Goal: Download file/media

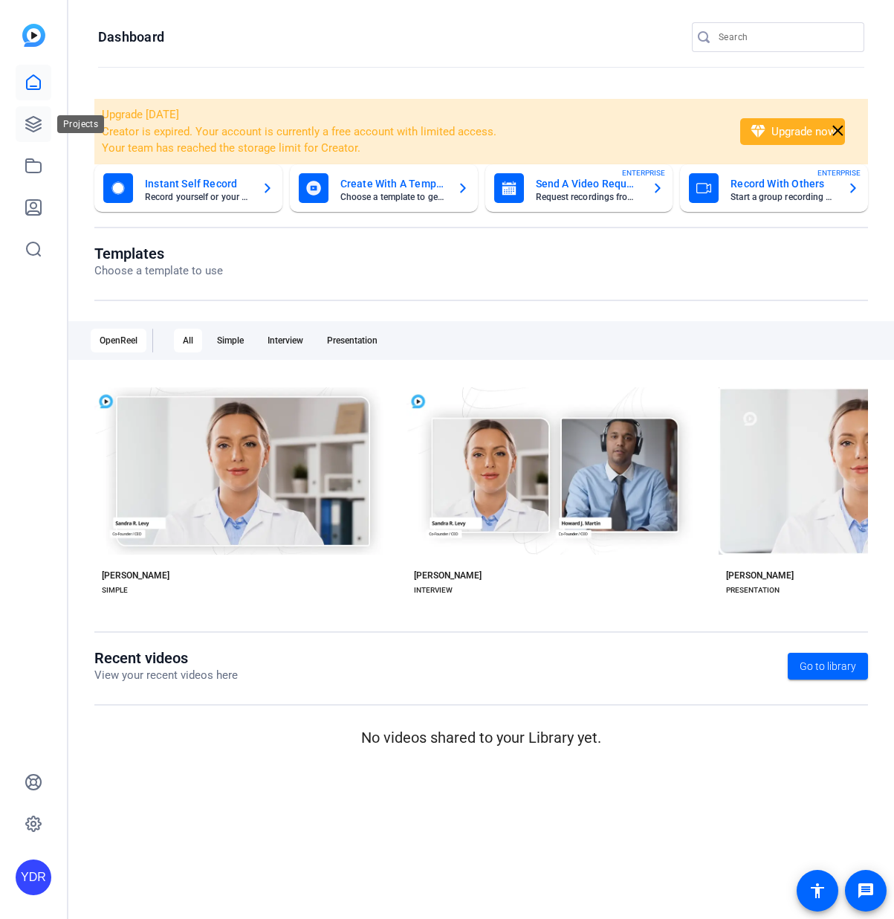
click at [22, 128] on link at bounding box center [34, 124] width 36 height 36
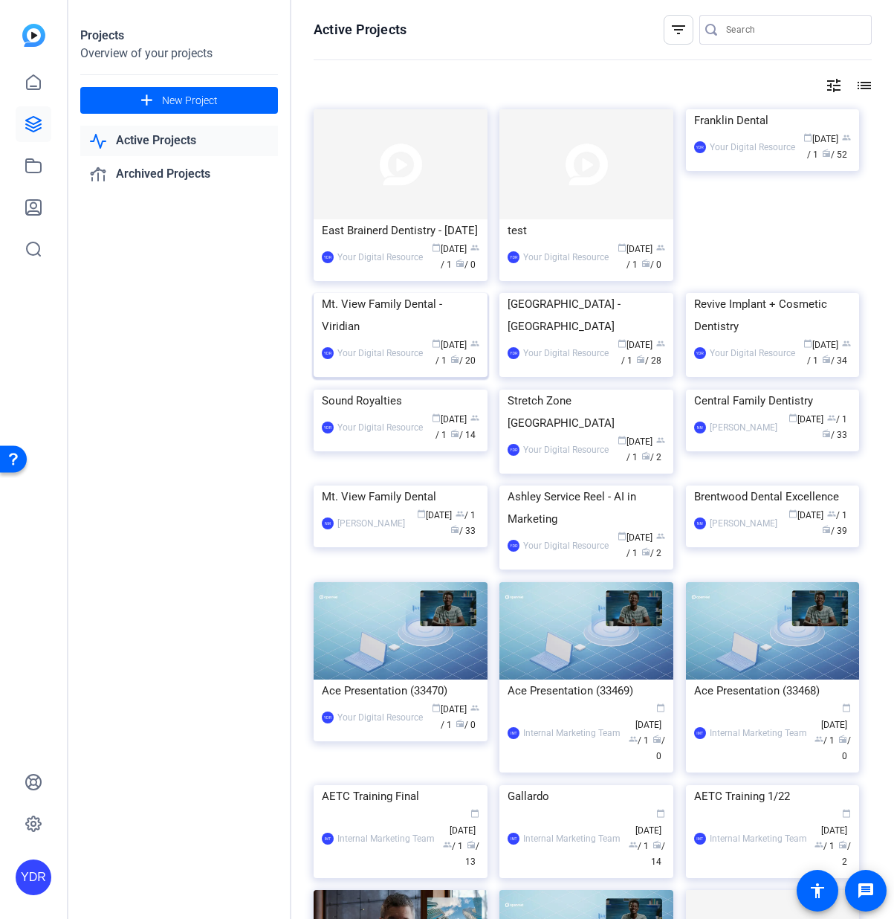
click at [409, 293] on img at bounding box center [401, 293] width 174 height 0
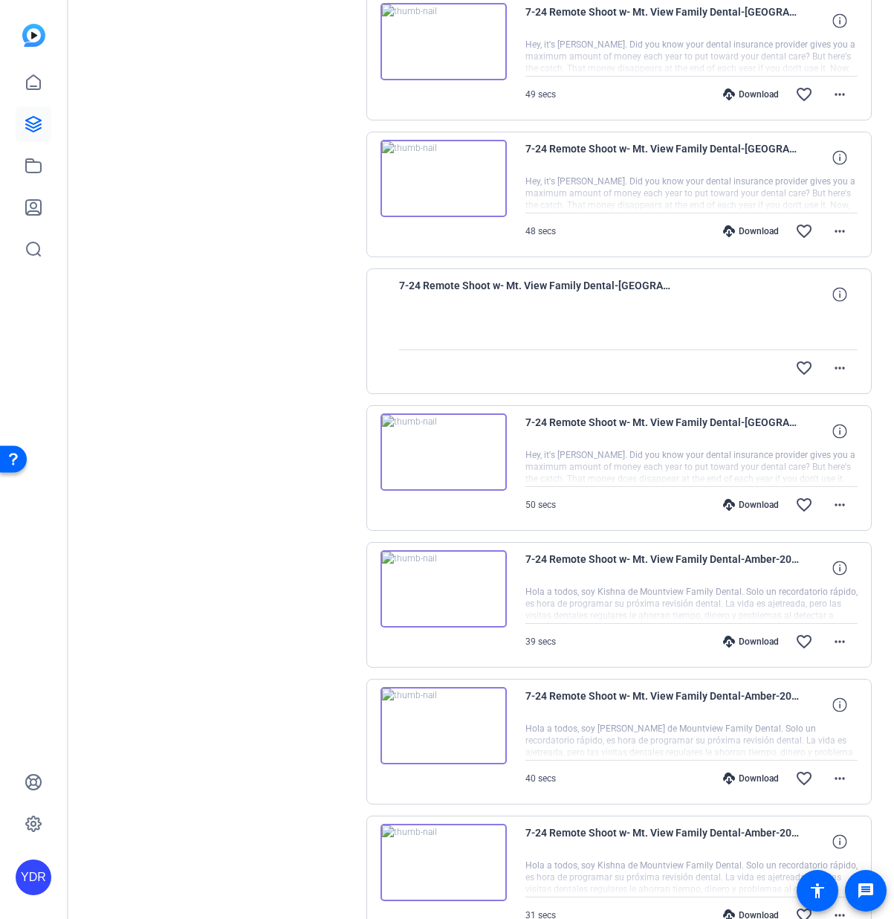
scroll to position [370, 0]
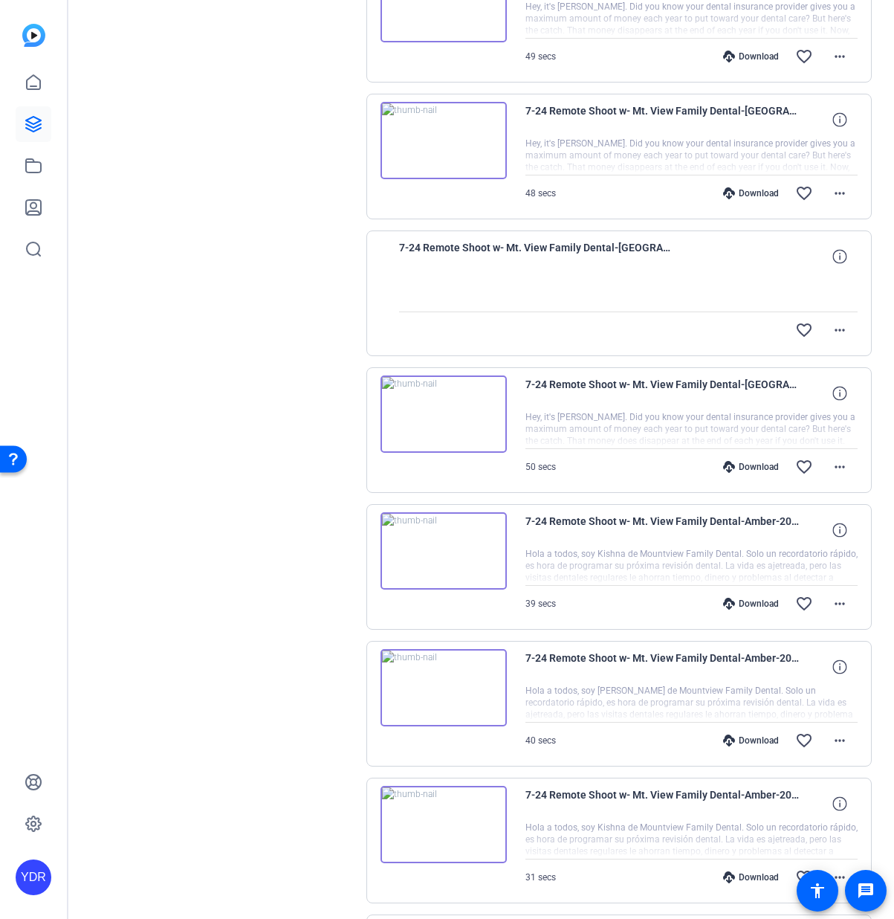
click at [741, 466] on div "Download" at bounding box center [751, 467] width 71 height 12
click at [757, 195] on div "Download" at bounding box center [751, 193] width 71 height 12
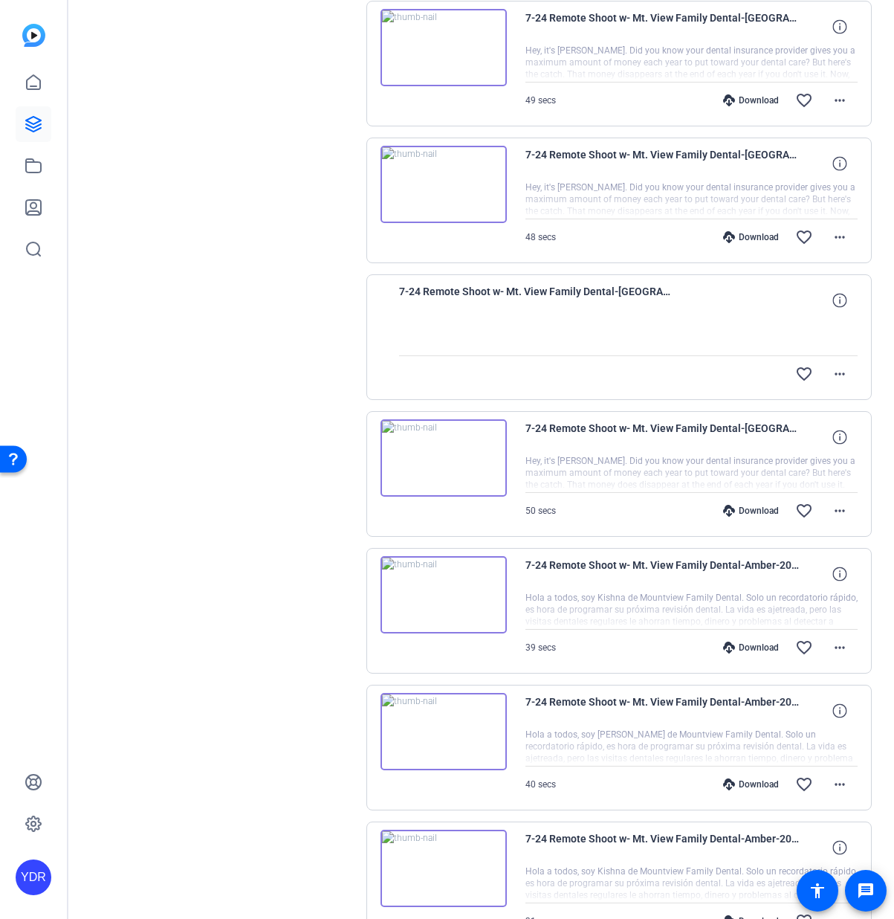
scroll to position [324, 0]
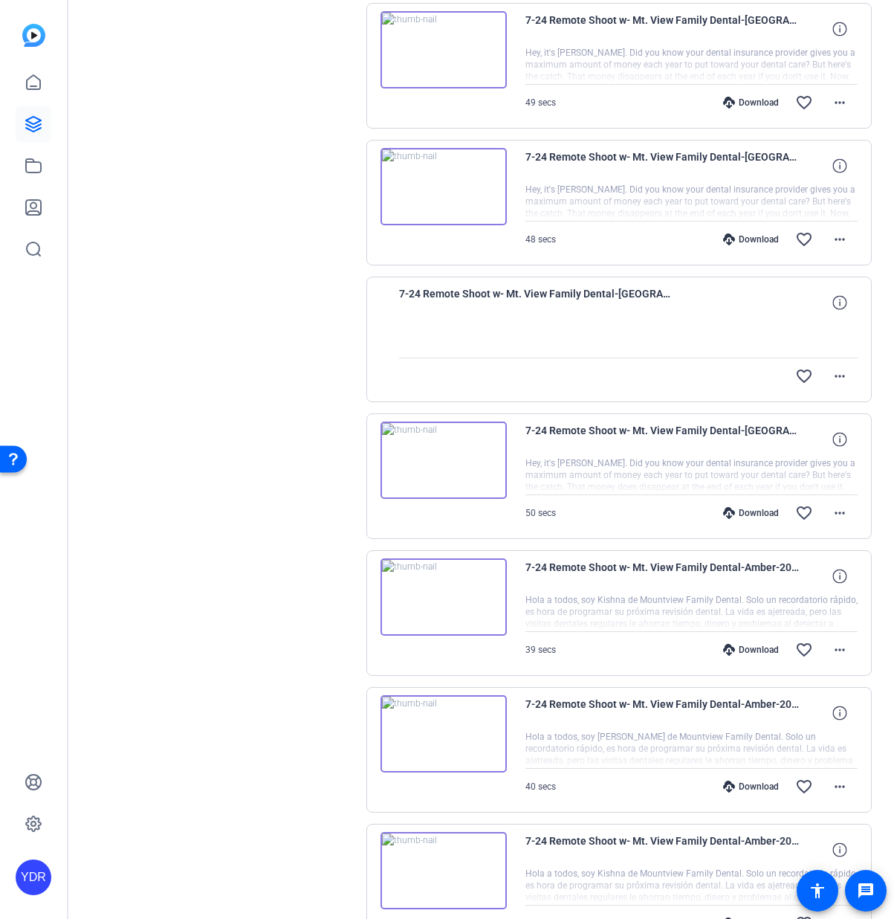
click at [757, 100] on div "Download" at bounding box center [751, 103] width 71 height 12
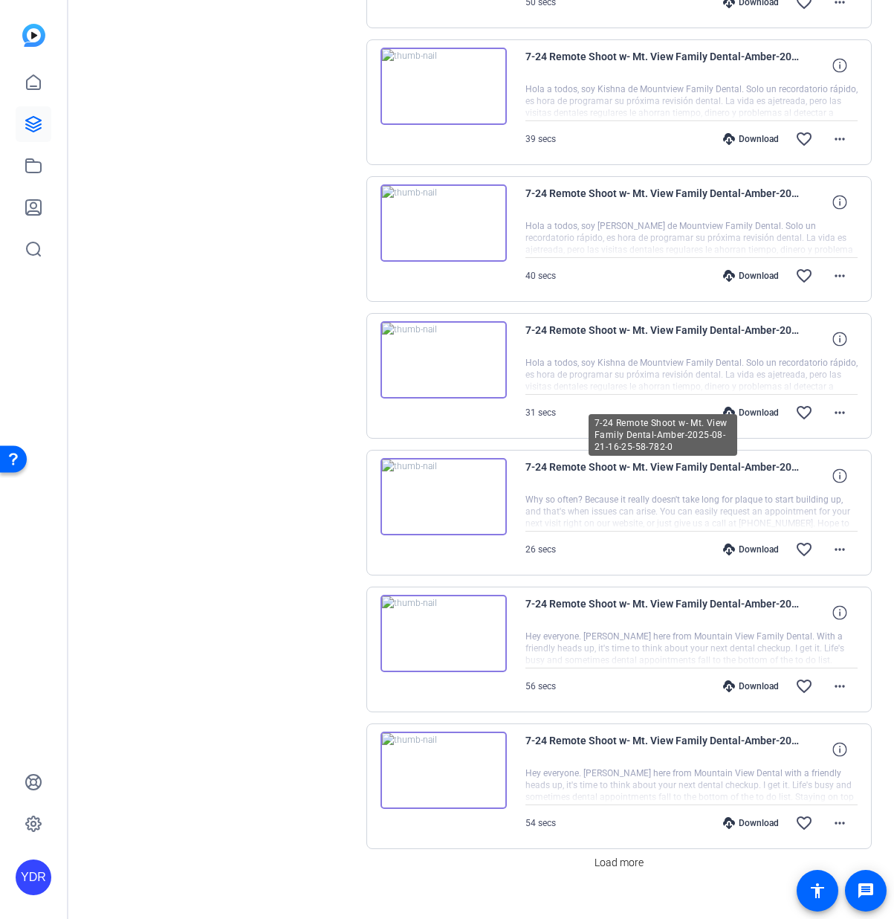
scroll to position [858, 0]
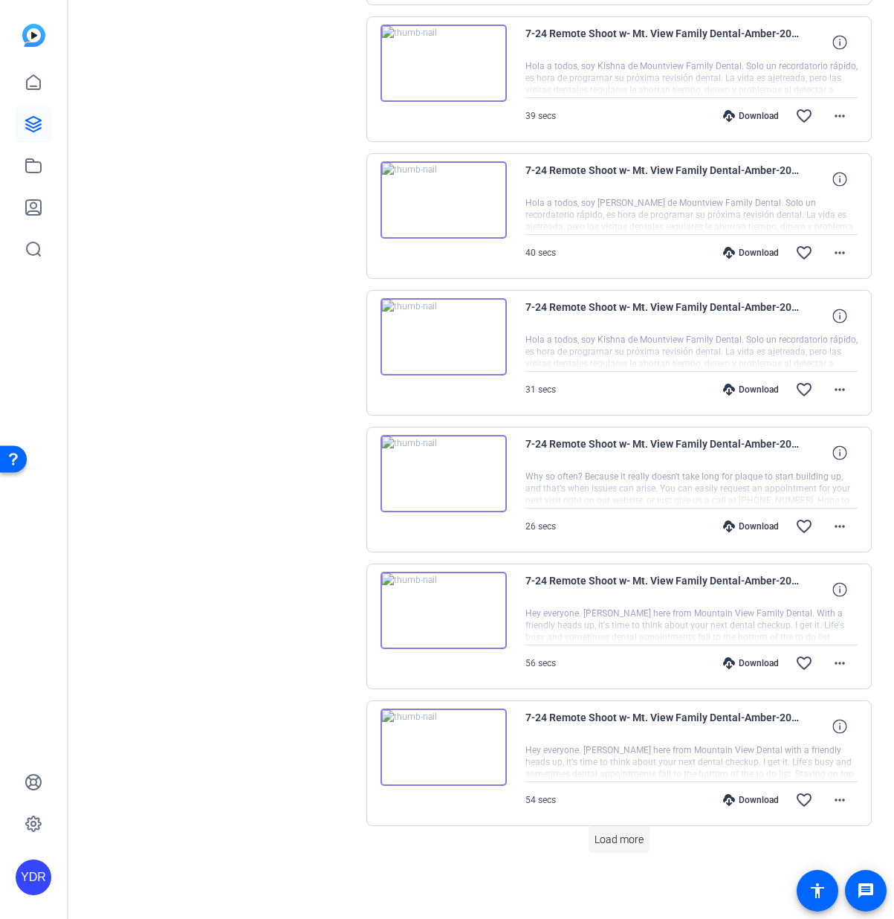
click at [612, 844] on span "Load more" at bounding box center [619, 840] width 49 height 16
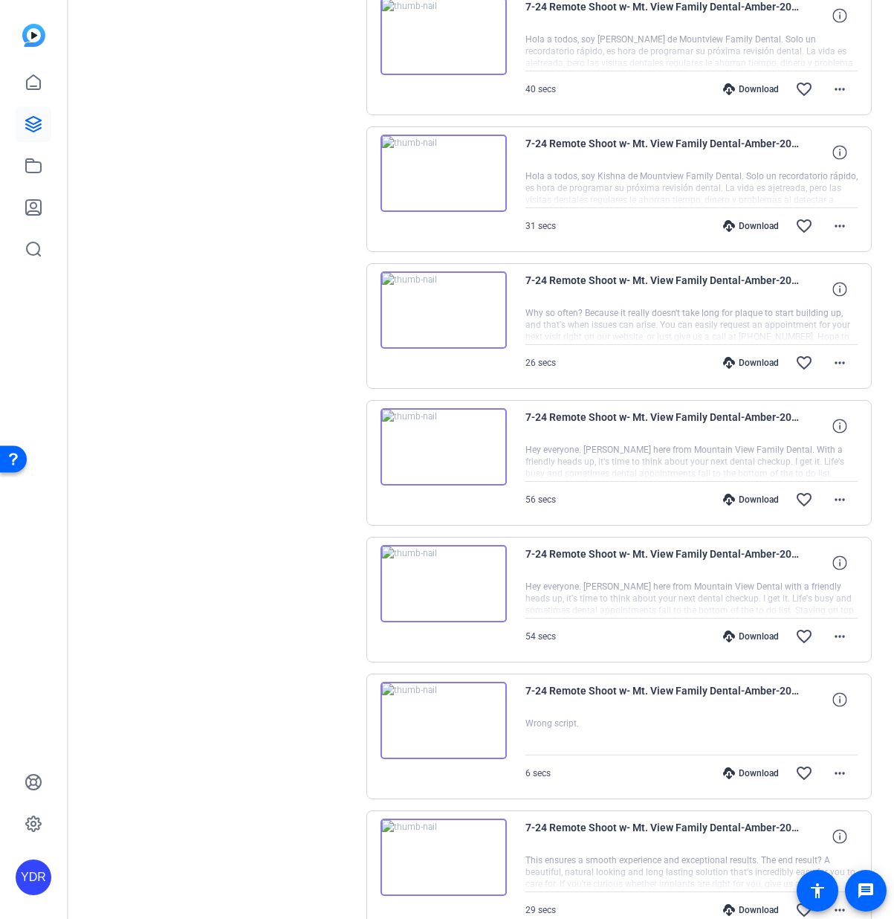
scroll to position [1023, 0]
click at [607, 464] on div at bounding box center [692, 460] width 333 height 37
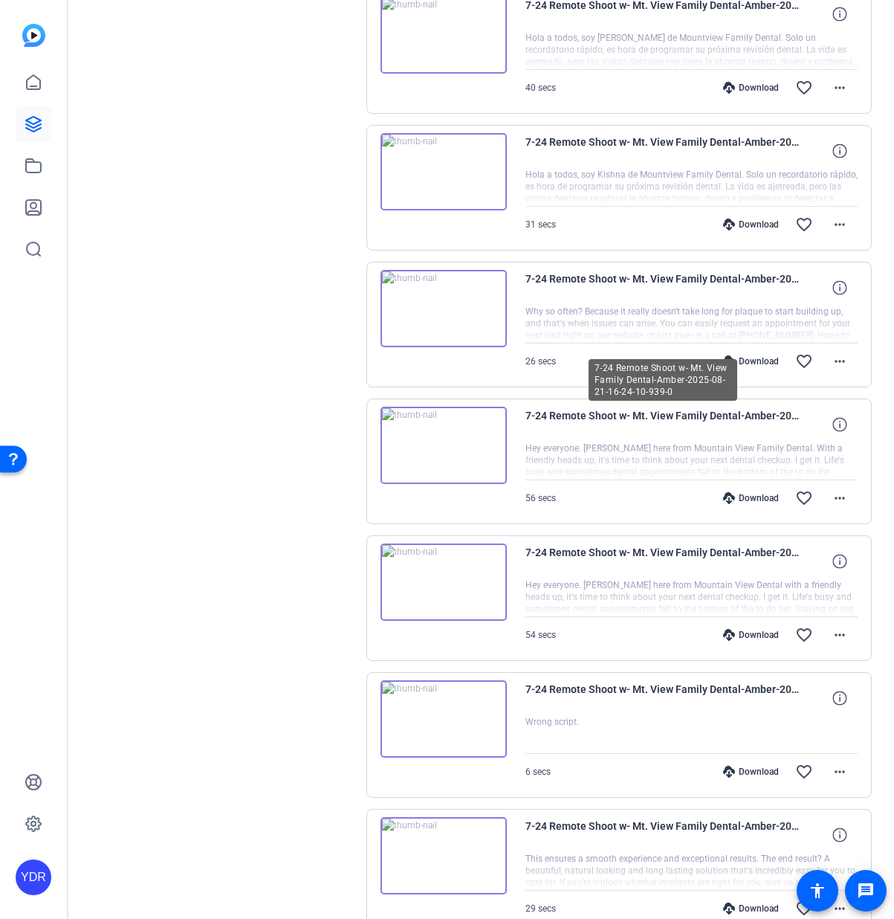
drag, startPoint x: 574, startPoint y: 408, endPoint x: 510, endPoint y: 426, distance: 66.4
click at [573, 408] on span "7-24 Remote Shoot w- Mt. View Family Dental-Amber-2025-08-21-16-24-10-939-0" at bounding box center [663, 425] width 275 height 36
click at [466, 442] on img at bounding box center [444, 445] width 126 height 77
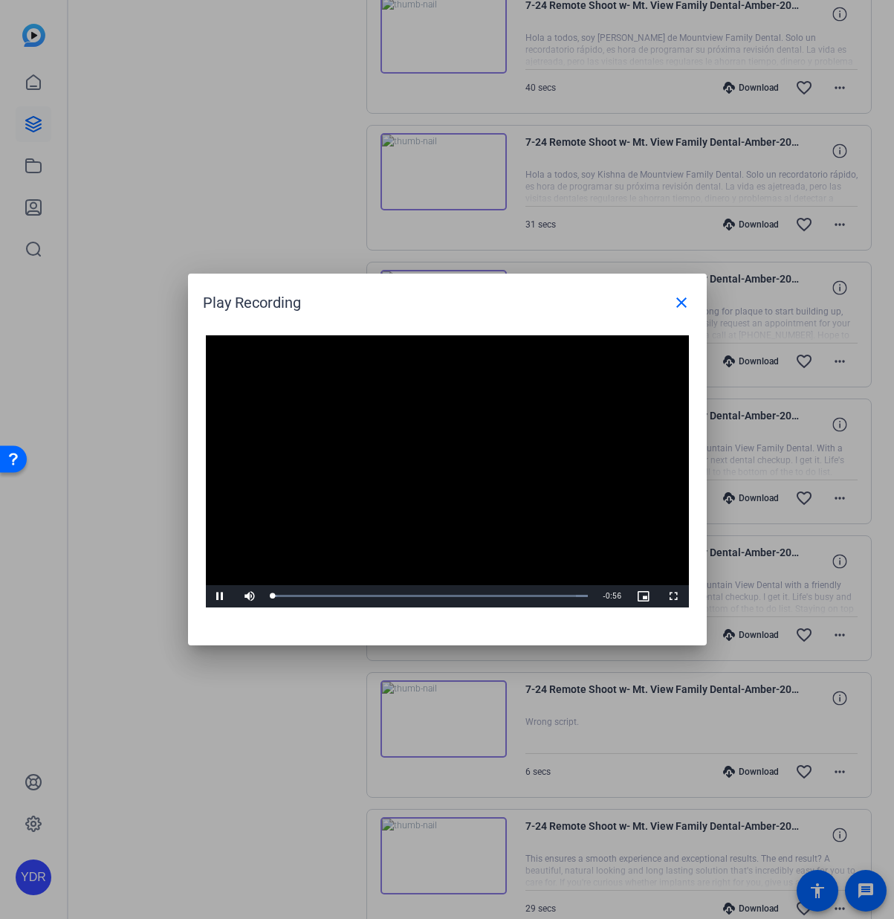
click at [433, 465] on video "Video Player" at bounding box center [447, 471] width 483 height 272
drag, startPoint x: 301, startPoint y: 592, endPoint x: 284, endPoint y: 595, distance: 17.4
click at [301, 592] on div "Loaded : 100.00% 0:05 0:00" at bounding box center [430, 596] width 331 height 22
click at [221, 596] on span "Video Player" at bounding box center [221, 596] width 30 height 0
click at [208, 596] on span "Video Player" at bounding box center [221, 596] width 30 height 0
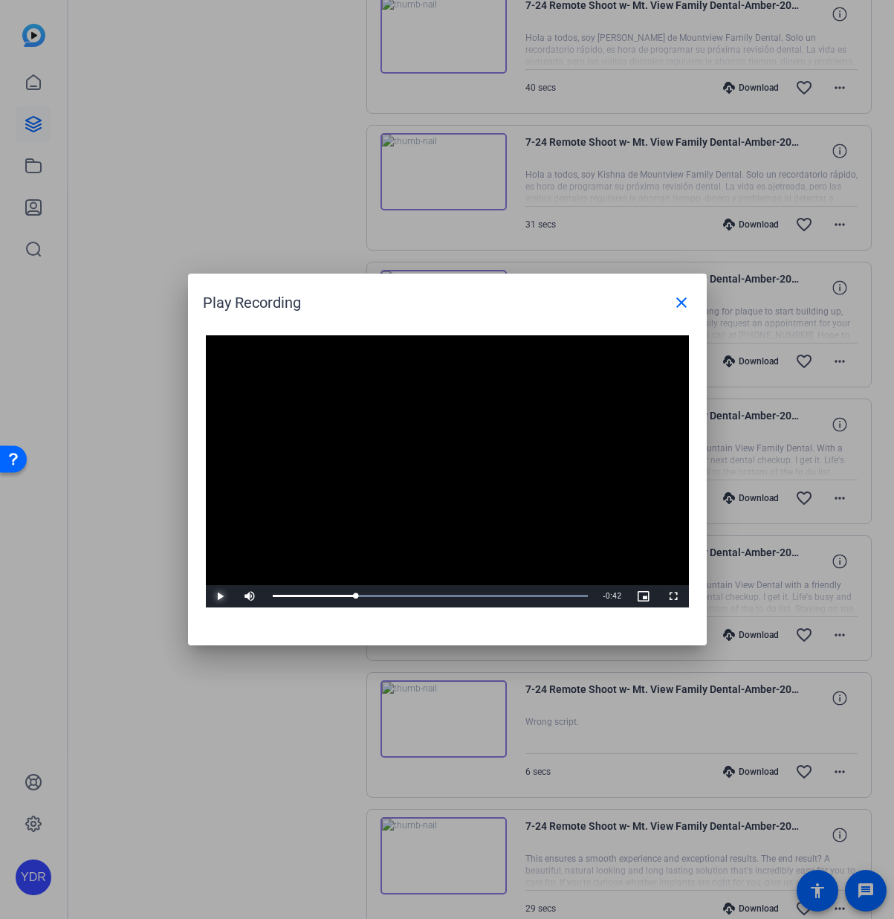
click at [208, 596] on span "Video Player" at bounding box center [221, 596] width 30 height 0
click at [219, 596] on span "Video Player" at bounding box center [221, 596] width 30 height 0
